Goal: Task Accomplishment & Management: Manage account settings

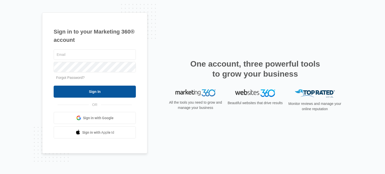
type input "[EMAIL_ADDRESS][DOMAIN_NAME]"
click at [92, 91] on input "Sign In" at bounding box center [95, 92] width 82 height 12
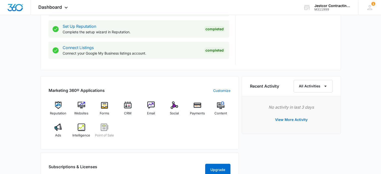
scroll to position [250, 0]
click at [58, 134] on span "Ads" at bounding box center [58, 135] width 6 height 5
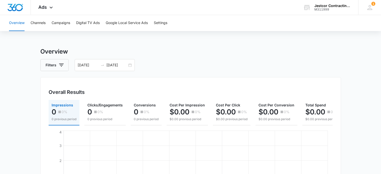
click at [14, 24] on button "Overview" at bounding box center [17, 23] width 16 height 16
click at [41, 23] on button "Channels" at bounding box center [38, 23] width 15 height 16
click at [62, 23] on button "Campaigns" at bounding box center [61, 23] width 19 height 16
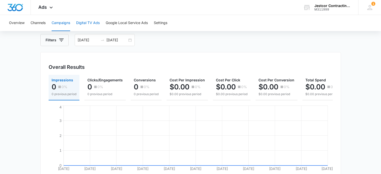
scroll to position [25, 0]
click at [85, 23] on button "Digital TV Ads" at bounding box center [88, 23] width 24 height 16
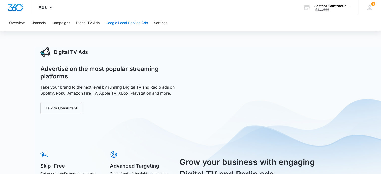
click at [123, 23] on button "Google Local Service Ads" at bounding box center [127, 23] width 42 height 16
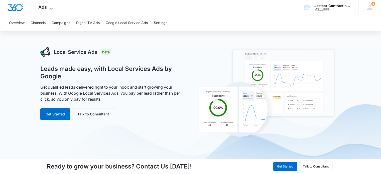
click at [49, 7] on icon at bounding box center [51, 9] width 6 height 6
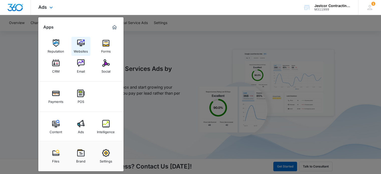
click at [81, 49] on div "Websites" at bounding box center [81, 50] width 14 height 7
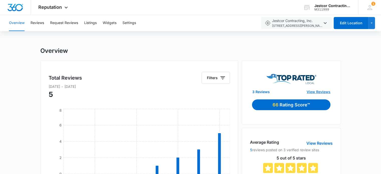
click at [314, 92] on link "View Reviews" at bounding box center [319, 91] width 24 height 5
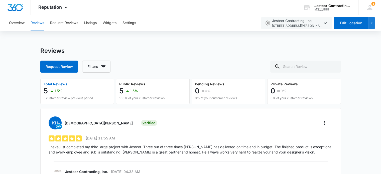
click at [51, 84] on p "Total Reviews" at bounding box center [68, 84] width 49 height 4
click at [54, 98] on p "3 customer review previous period" at bounding box center [68, 98] width 49 height 5
click at [52, 91] on icon "button" at bounding box center [52, 90] width 3 height 1
click at [63, 23] on button "Request Reviews" at bounding box center [64, 23] width 28 height 16
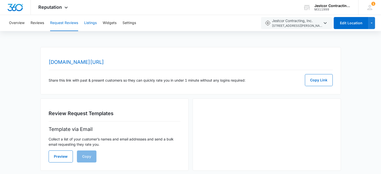
click at [92, 23] on button "Listings" at bounding box center [90, 23] width 13 height 16
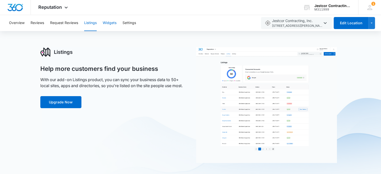
click at [113, 23] on button "Widgets" at bounding box center [110, 23] width 14 height 16
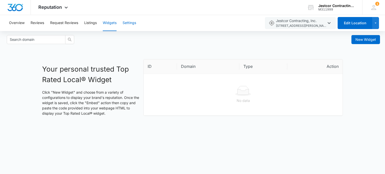
click at [126, 22] on button "Settings" at bounding box center [130, 23] width 14 height 16
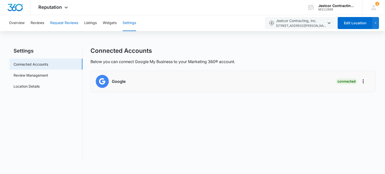
click at [67, 23] on button "Request Reviews" at bounding box center [64, 23] width 28 height 16
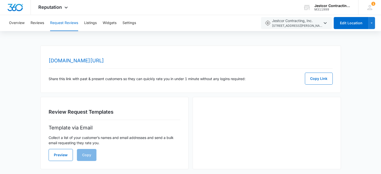
scroll to position [2, 0]
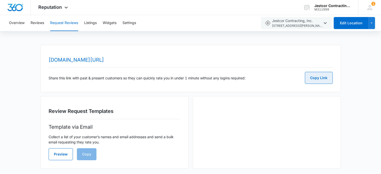
click at [313, 80] on button "Copy Link" at bounding box center [319, 78] width 28 height 12
